Goal: Information Seeking & Learning: Learn about a topic

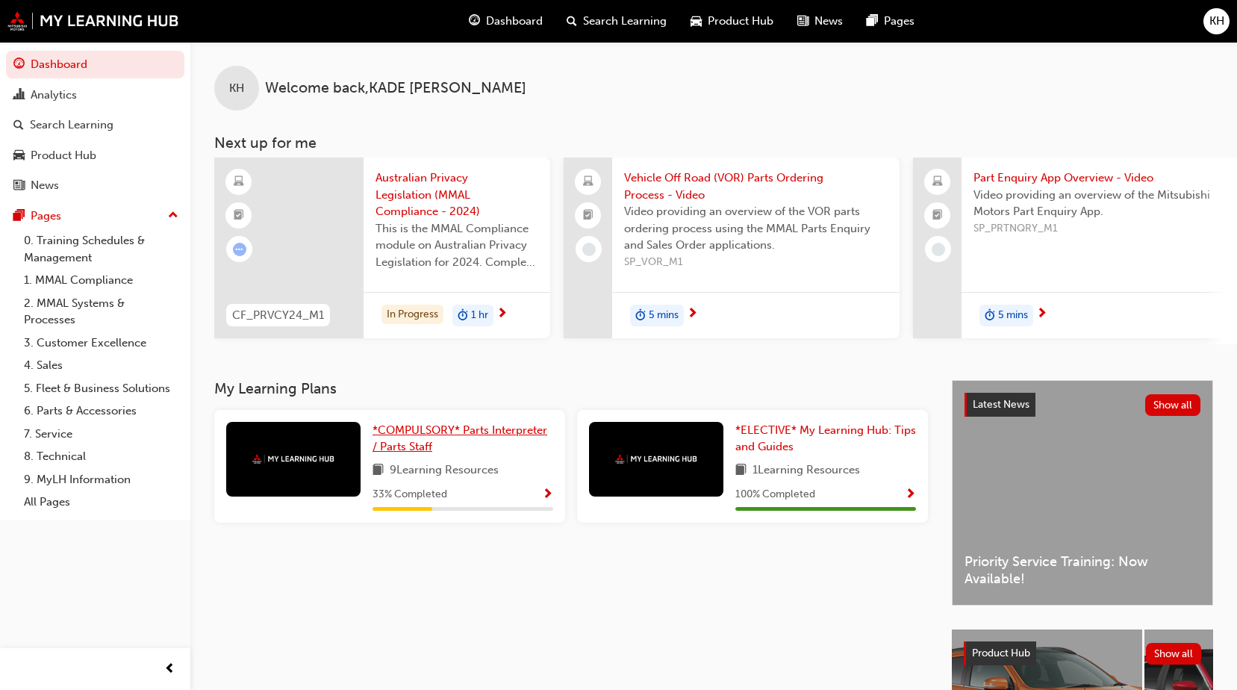
click at [501, 447] on link "*COMPULSORY* Parts Interpreter / Parts Staff" at bounding box center [463, 439] width 181 height 34
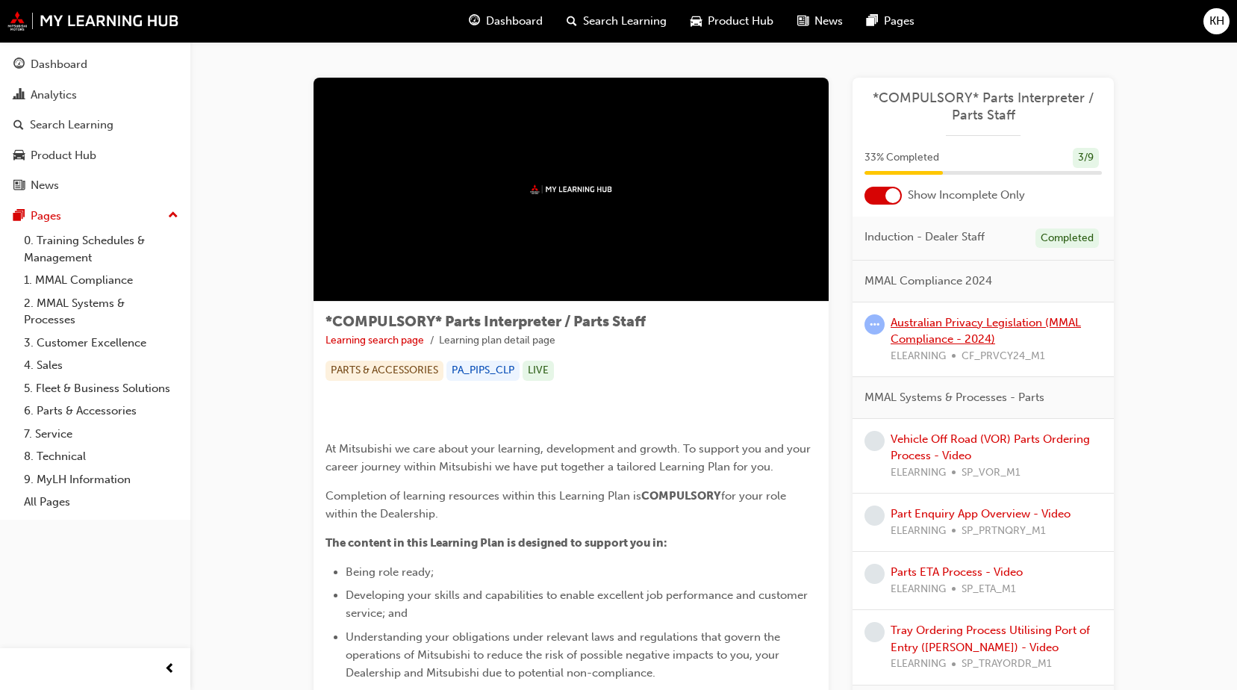
click at [958, 327] on link "Australian Privacy Legislation (MMAL Compliance - 2024)" at bounding box center [986, 331] width 190 height 31
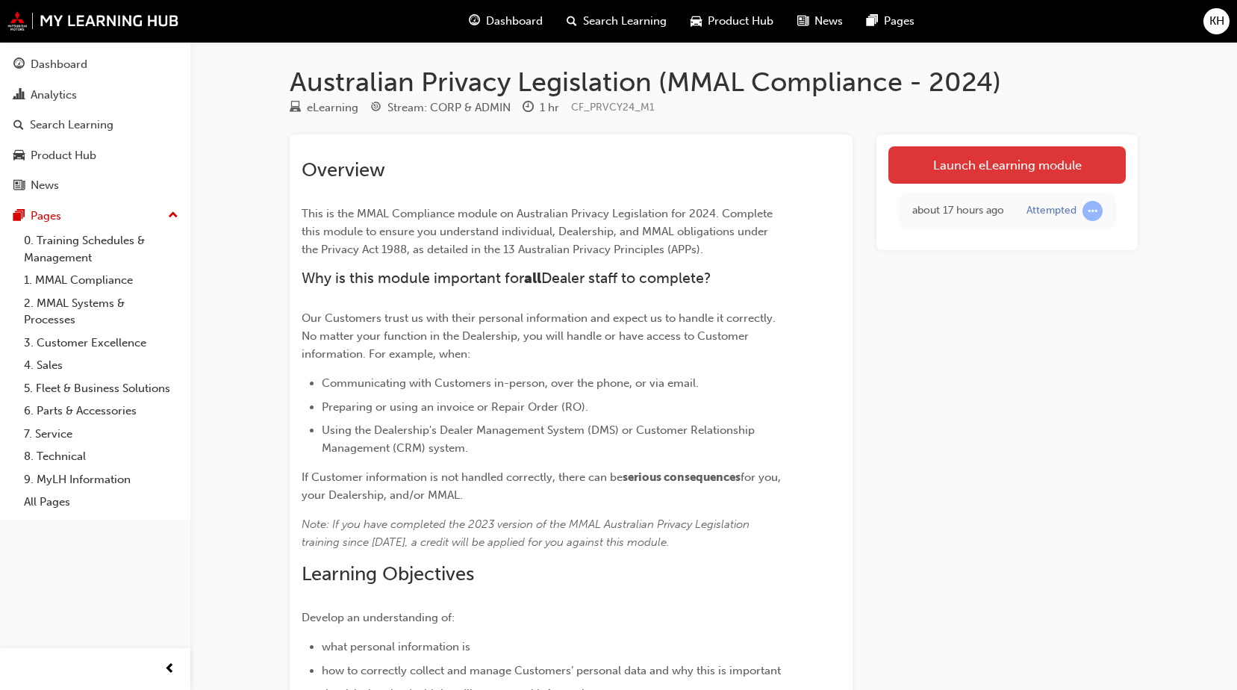
click at [992, 172] on link "Launch eLearning module" at bounding box center [1007, 164] width 237 height 37
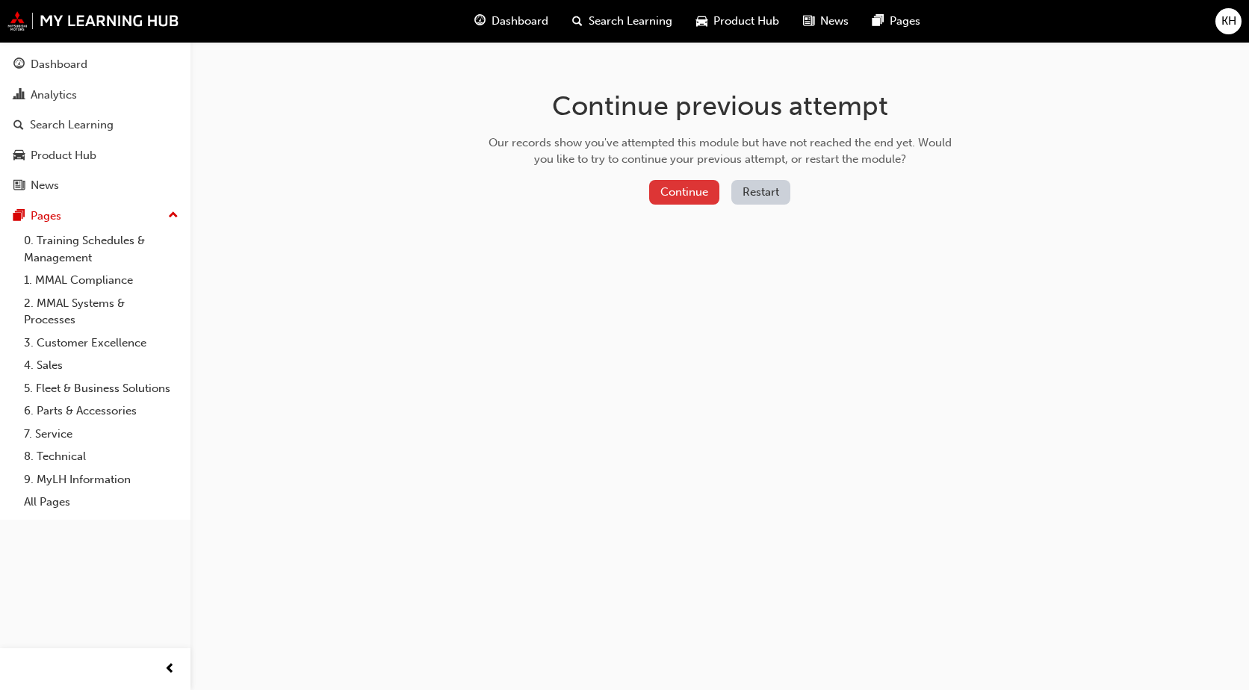
click at [702, 186] on button "Continue" at bounding box center [684, 192] width 70 height 25
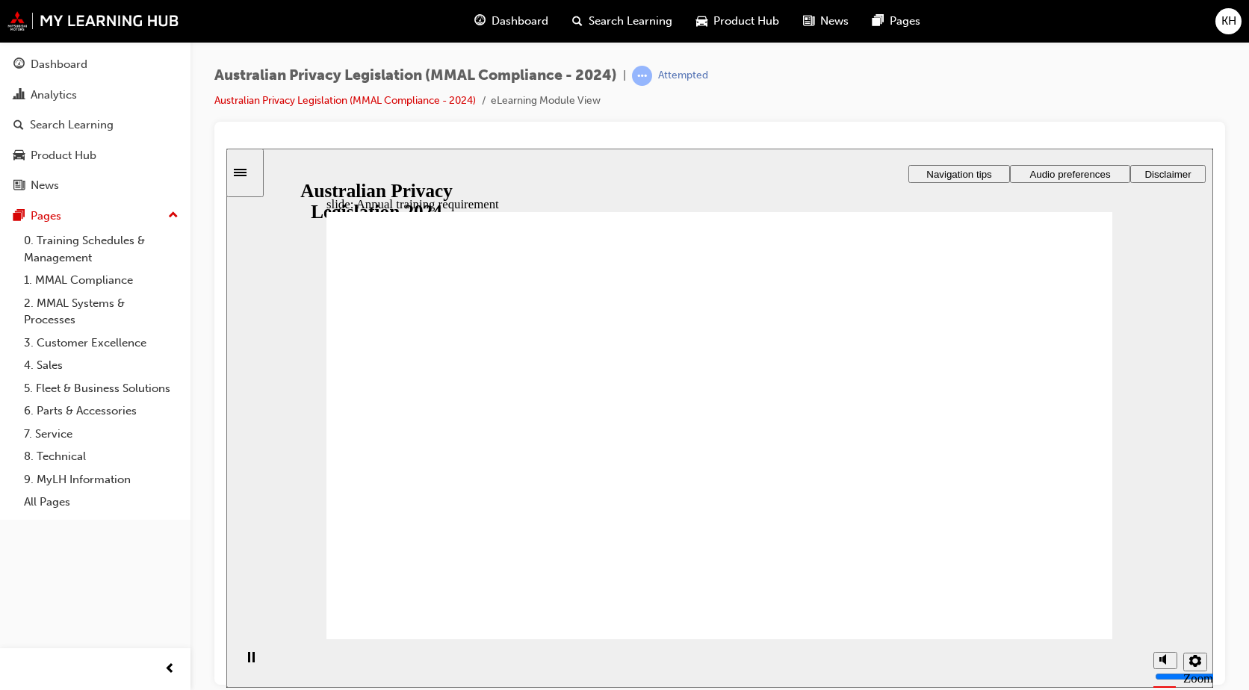
checkbox input "true"
